Goal: Task Accomplishment & Management: Use online tool/utility

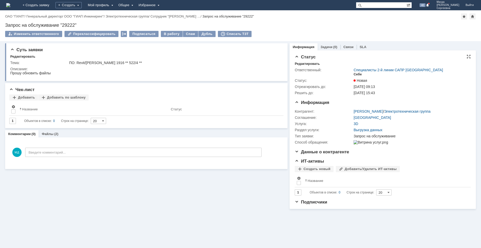
click at [360, 74] on div "Себе" at bounding box center [358, 74] width 8 height 4
click at [47, 134] on link "Файлы" at bounding box center [48, 134] width 12 height 4
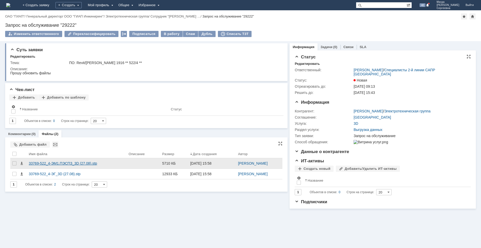
click at [76, 162] on div "33769-522_4-ЭМ1.ПЭСПЗ_3D (27.08).stp" at bounding box center [77, 163] width 96 height 4
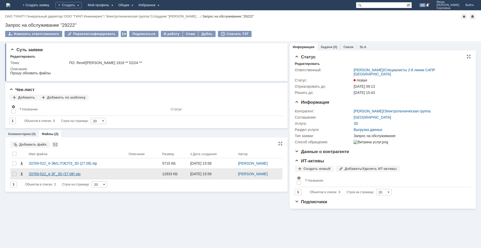
click at [63, 174] on div "33769-522_4-ЭГ_3D (27.08).stp" at bounding box center [77, 174] width 96 height 4
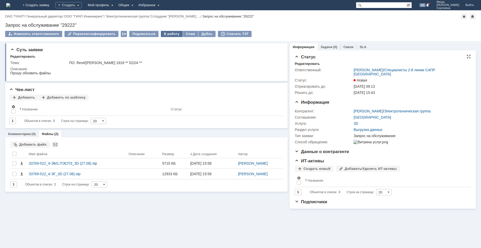
click at [164, 34] on div "В работу" at bounding box center [172, 34] width 22 height 6
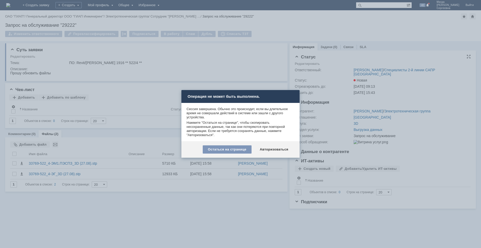
drag, startPoint x: 143, startPoint y: 87, endPoint x: 94, endPoint y: 34, distance: 72.6
click at [142, 86] on div at bounding box center [240, 124] width 481 height 248
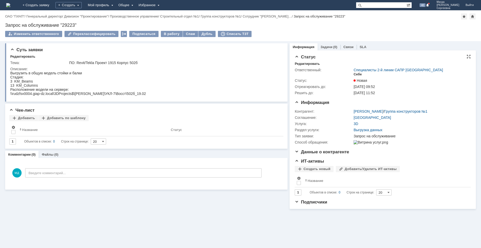
click at [359, 73] on div "Себе" at bounding box center [358, 74] width 8 height 4
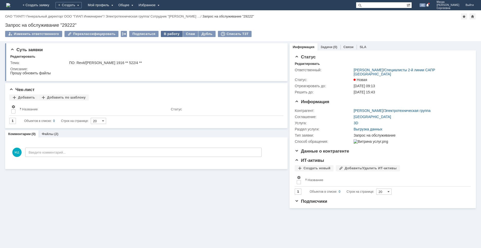
click at [167, 33] on div "В работу" at bounding box center [172, 34] width 22 height 6
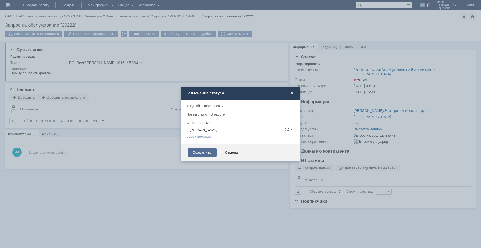
click at [198, 153] on div "Сохранить" at bounding box center [202, 152] width 29 height 8
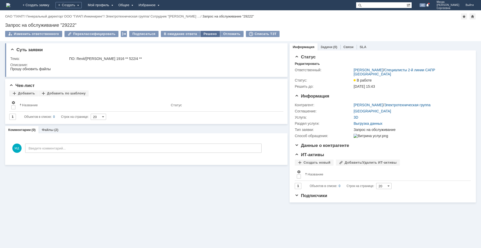
click at [201, 34] on div "Решено" at bounding box center [211, 34] width 20 height 6
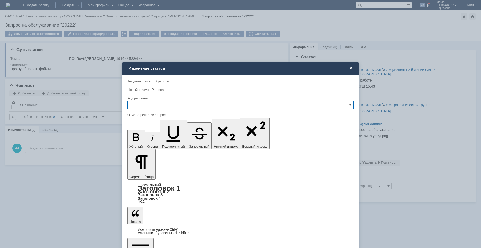
click at [143, 101] on input "text" at bounding box center [241, 105] width 226 height 8
click at [145, 140] on span "Решено" at bounding box center [241, 140] width 220 height 4
type input "Решено"
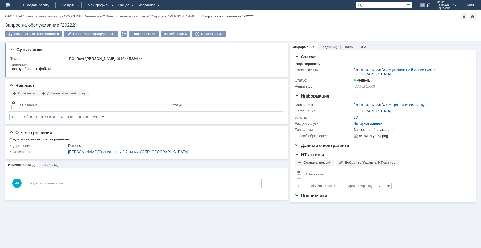
click at [49, 162] on div "Файлы (2)" at bounding box center [50, 164] width 23 height 7
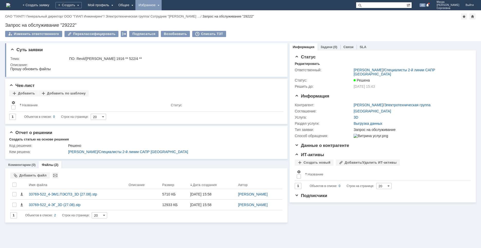
click at [162, 6] on div "Избранное" at bounding box center [149, 5] width 26 height 10
click at [172, 18] on link "Команда "Специалисты 2-й линии САПР [GEOGRAPHIC_DATA]"/Активности" at bounding box center [156, 23] width 39 height 23
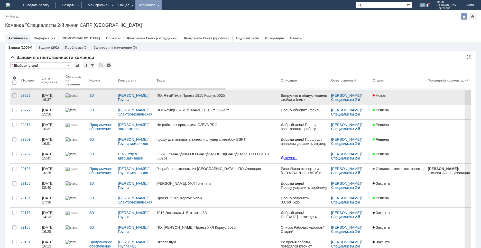
click at [22, 93] on link "29223" at bounding box center [30, 97] width 22 height 14
